Goal: Navigation & Orientation: Go to known website

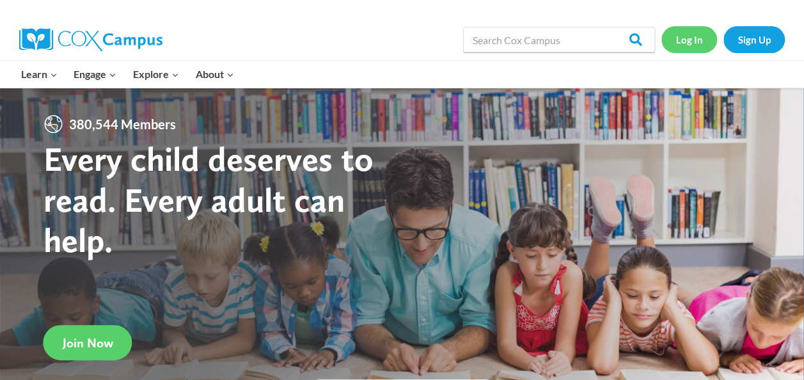
click at [688, 44] on link "Log In" at bounding box center [690, 39] width 56 height 26
click at [688, 41] on link "Log In" at bounding box center [690, 39] width 56 height 26
